Goal: Find specific page/section: Find specific page/section

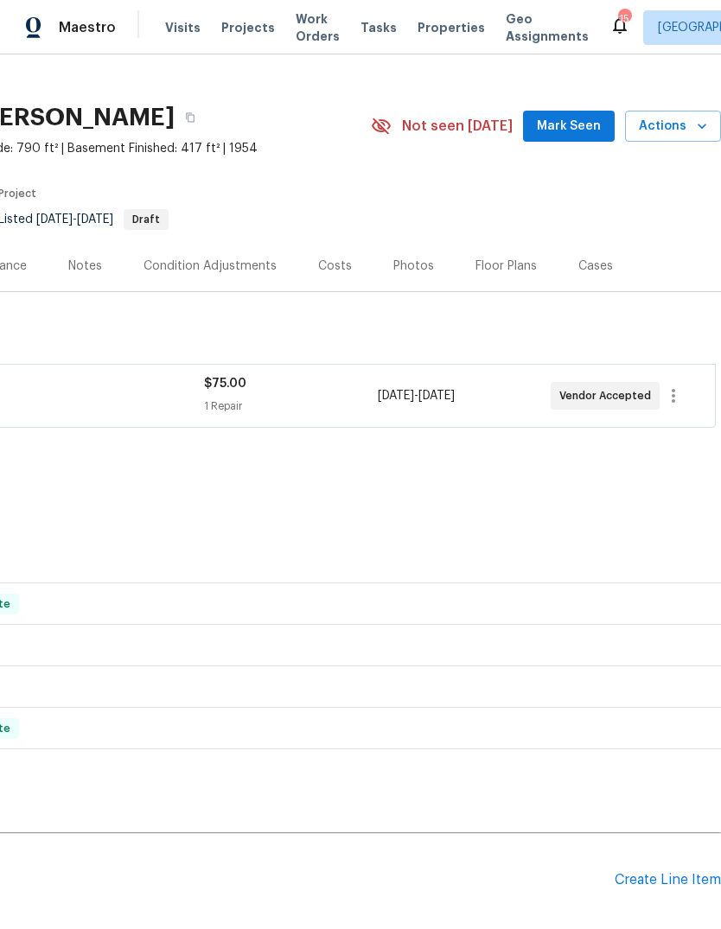
scroll to position [23, 256]
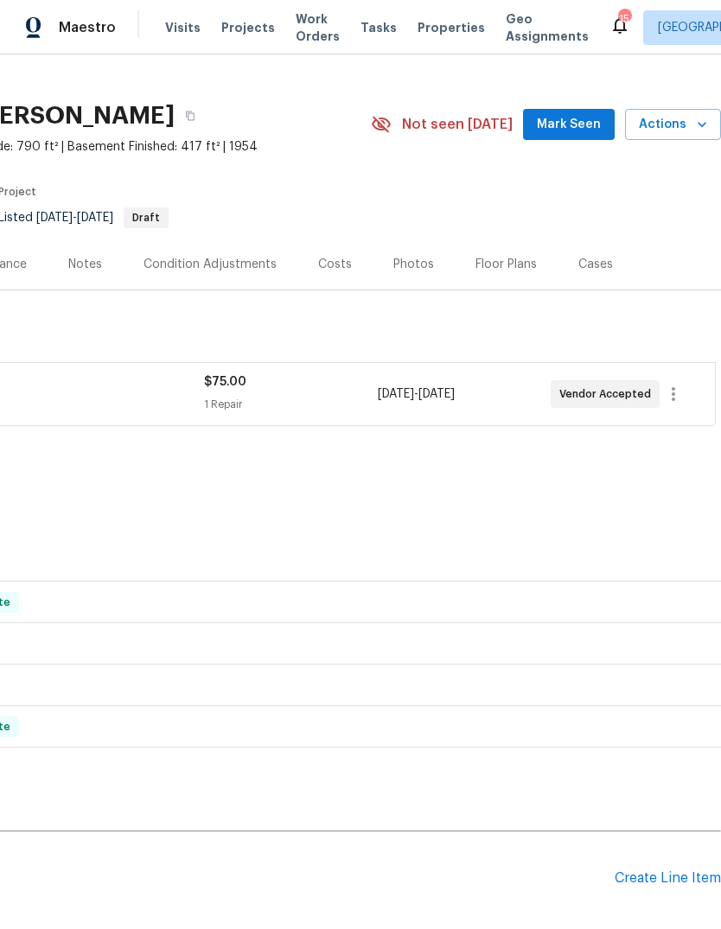
click at [580, 120] on span "Mark Seen" at bounding box center [569, 125] width 64 height 22
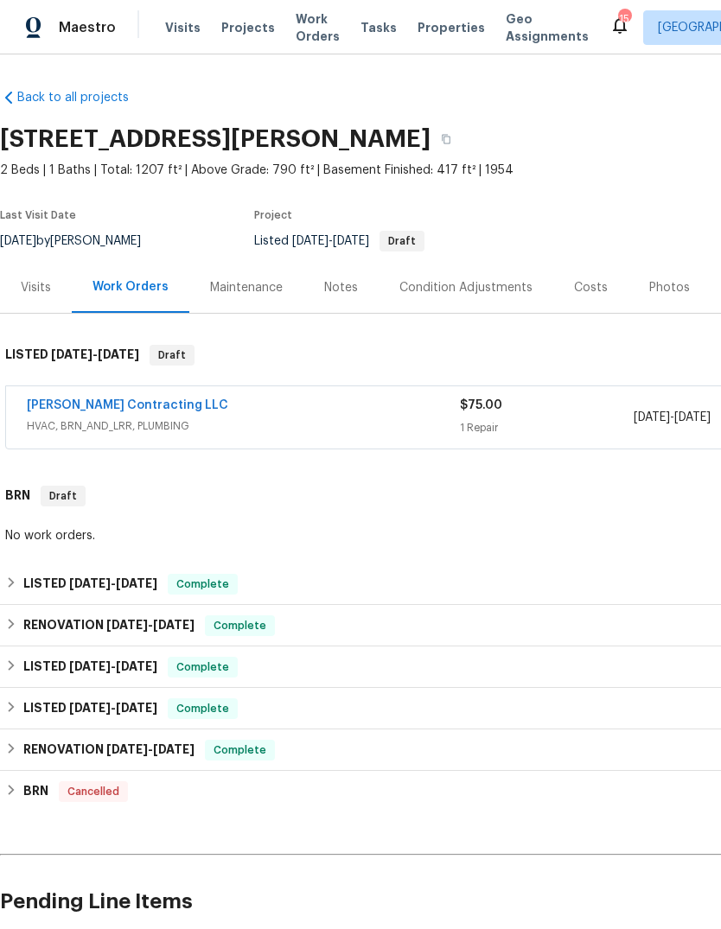
scroll to position [0, 0]
click at [444, 25] on span "Properties" at bounding box center [451, 27] width 67 height 17
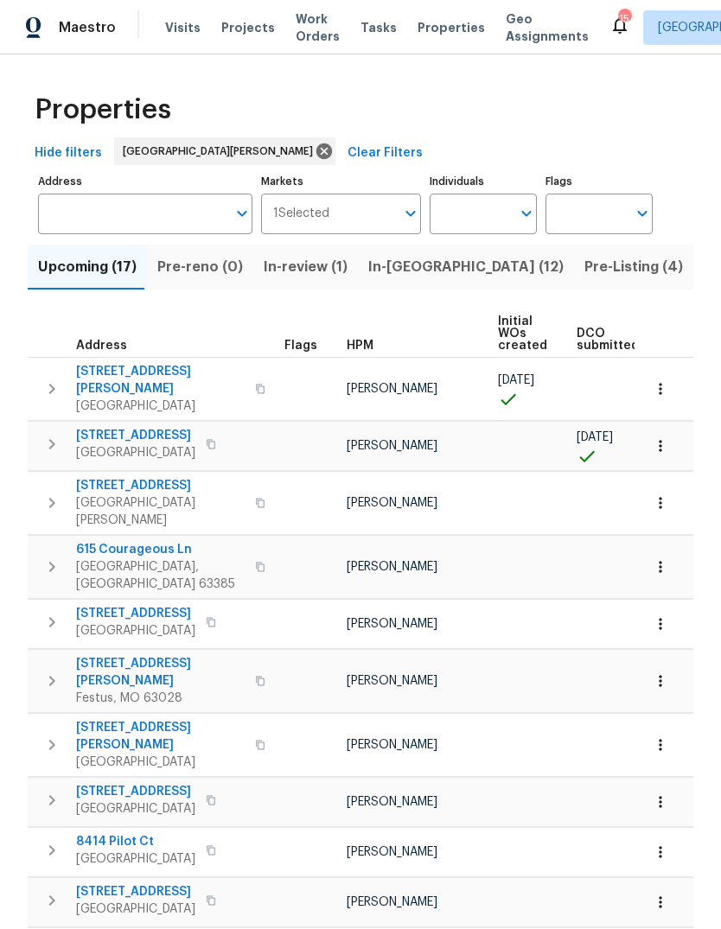
click at [365, 350] on span "HPM" at bounding box center [360, 346] width 27 height 12
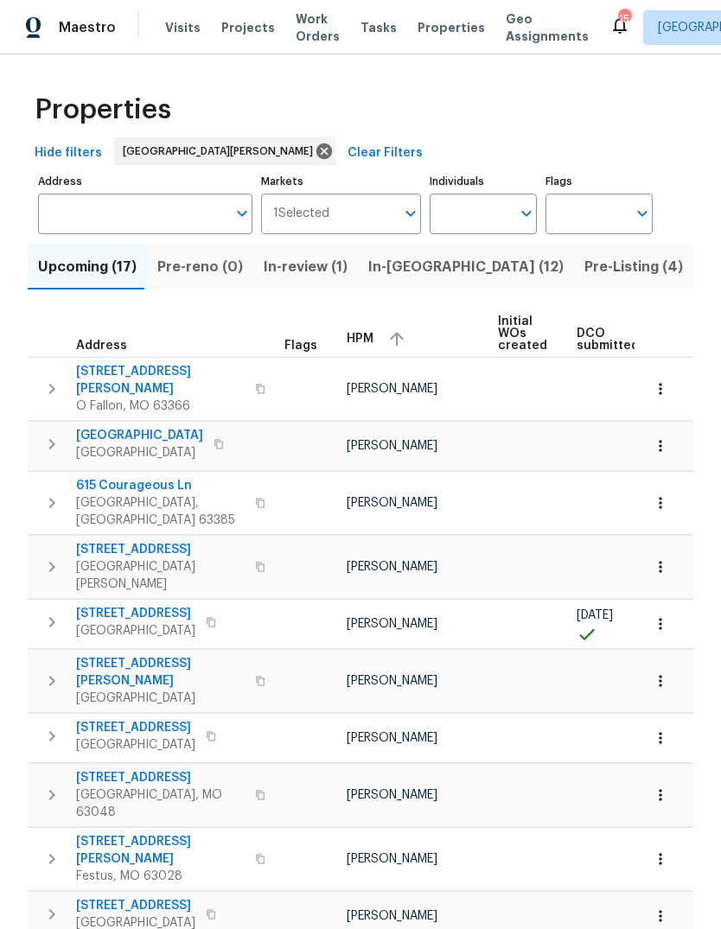
click at [364, 351] on div "HPM" at bounding box center [415, 339] width 137 height 26
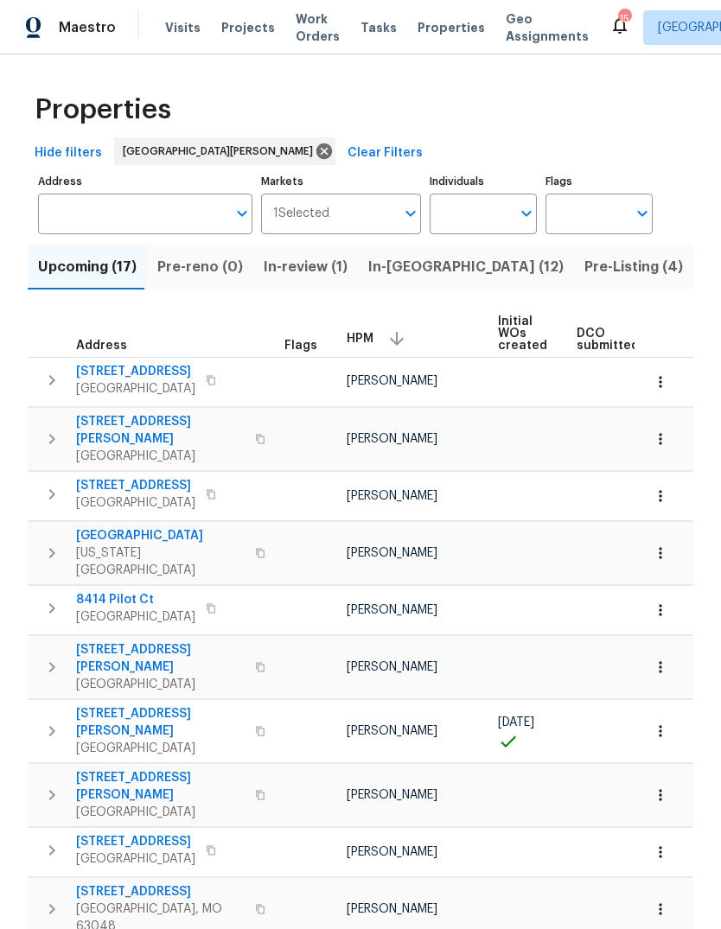
click at [156, 641] on span "[STREET_ADDRESS][PERSON_NAME]" at bounding box center [160, 658] width 169 height 35
click at [141, 591] on span "8414 Pilot Ct" at bounding box center [135, 599] width 119 height 17
click at [584, 276] on span "Pre-Listing (4)" at bounding box center [633, 267] width 99 height 24
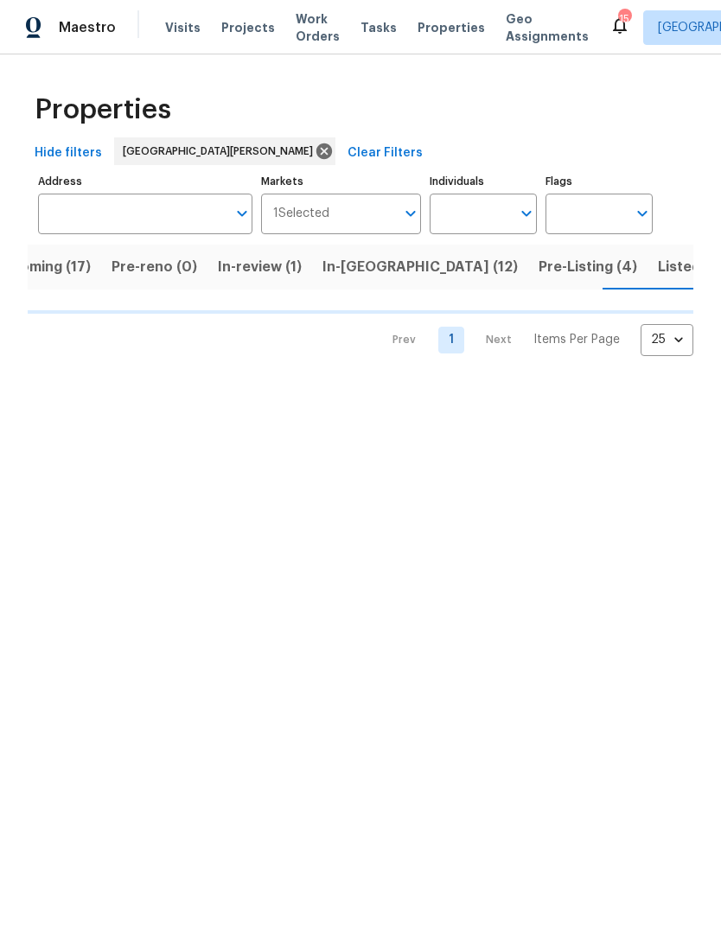
scroll to position [0, 47]
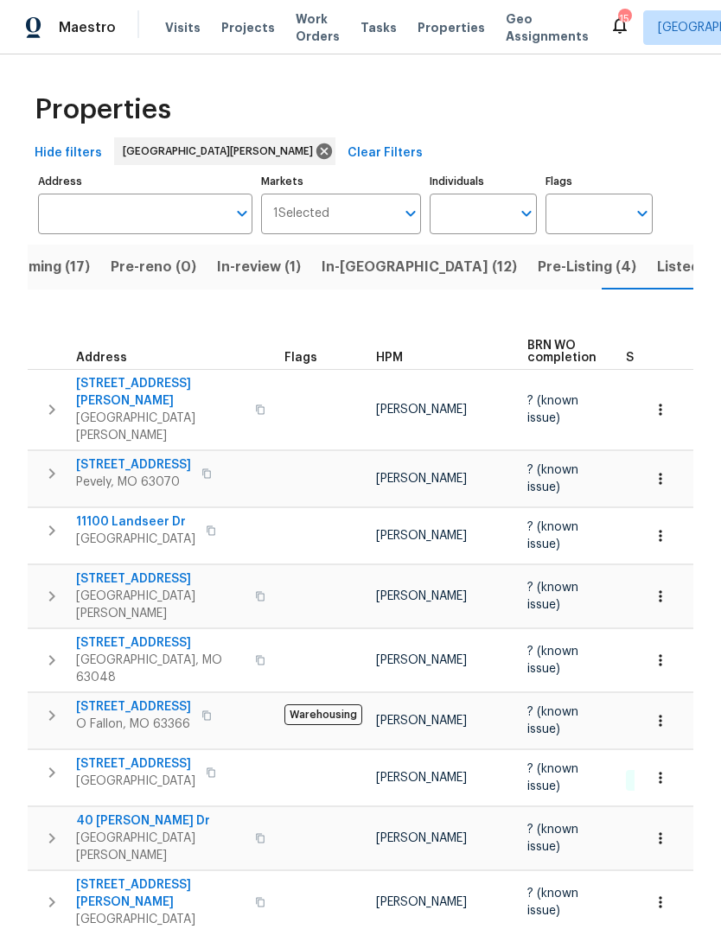
click at [647, 284] on button "Listed (32)" at bounding box center [694, 267] width 94 height 45
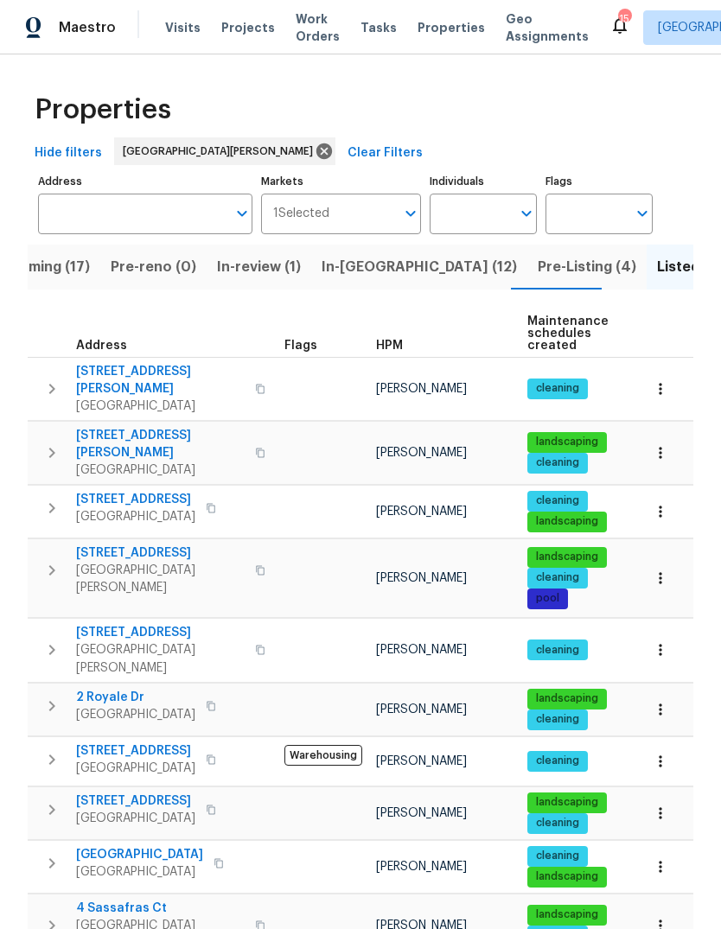
click at [399, 348] on span "HPM" at bounding box center [389, 346] width 27 height 12
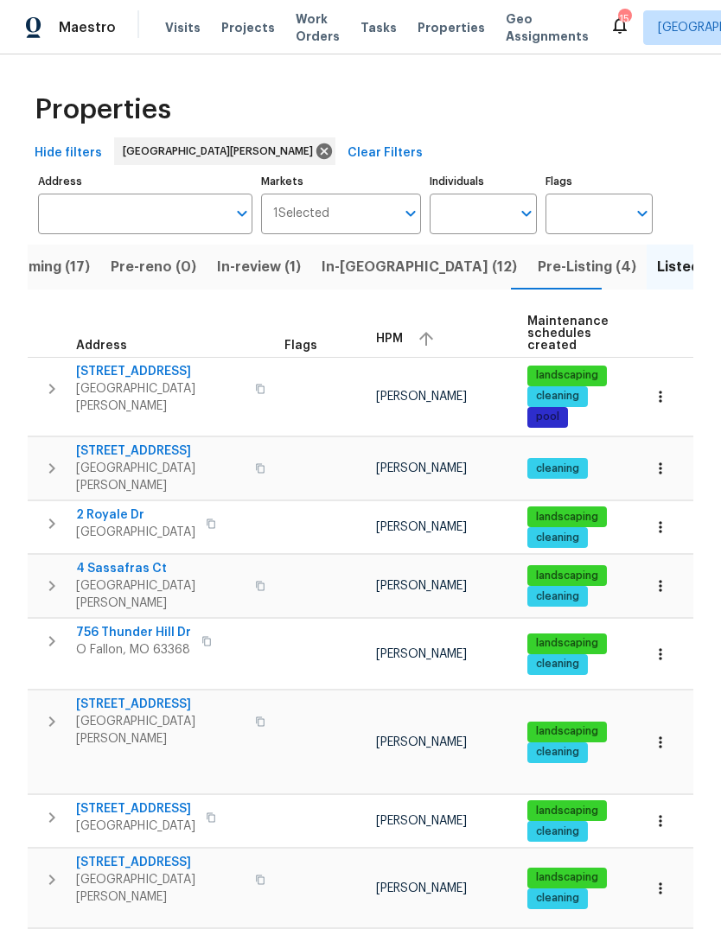
click at [413, 344] on button "button" at bounding box center [426, 339] width 26 height 26
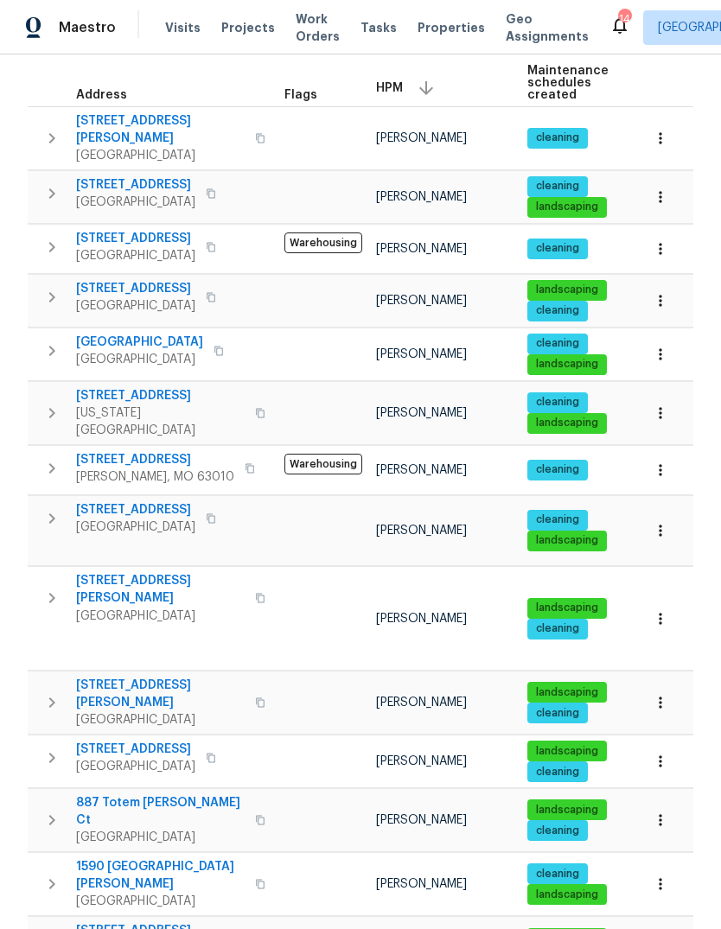
scroll to position [251, 0]
